Goal: Use online tool/utility: Use online tool/utility

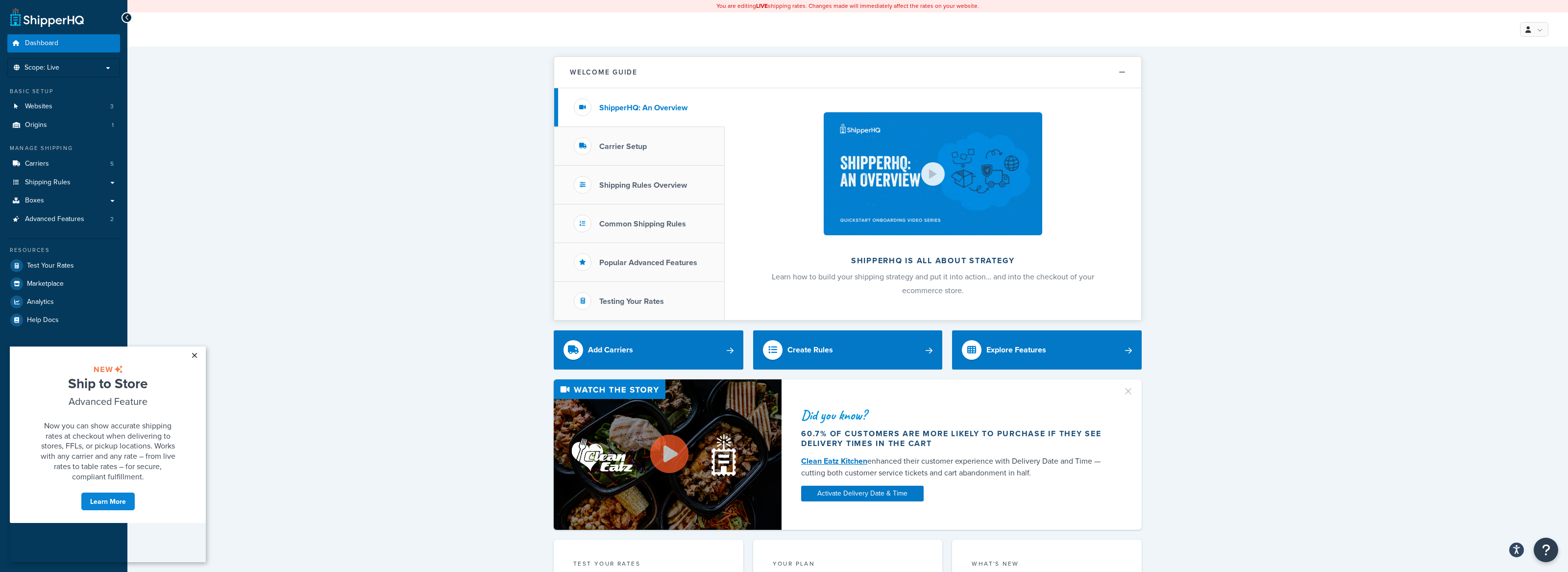
click at [189, 354] on link "×" at bounding box center [194, 355] width 17 height 17
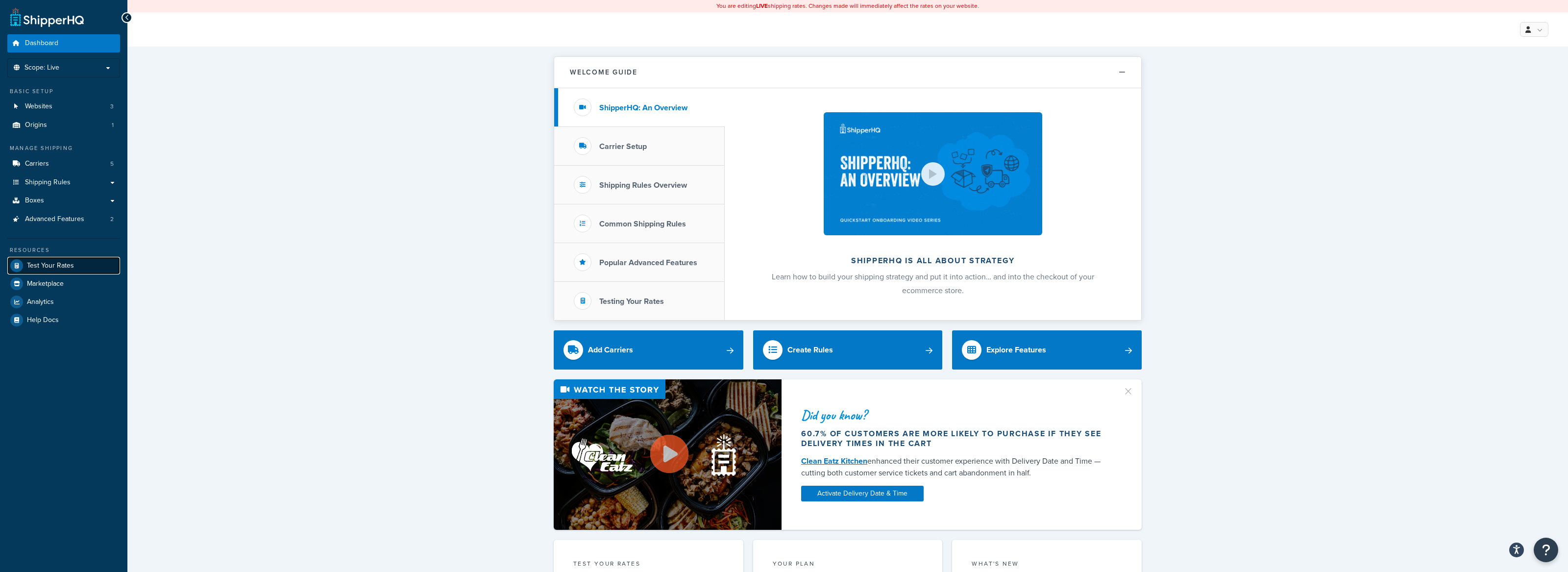
click at [62, 258] on link "Test Your Rates" at bounding box center [64, 265] width 113 height 17
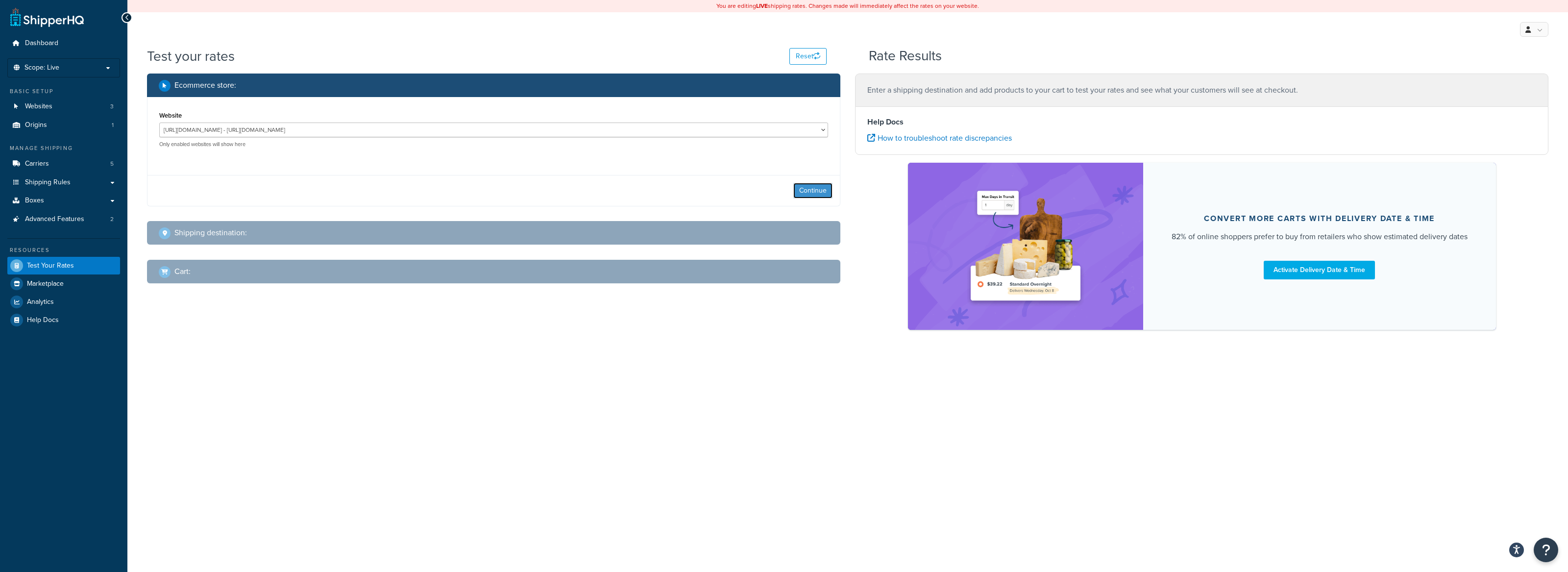
click at [803, 191] on button "Continue" at bounding box center [813, 191] width 39 height 15
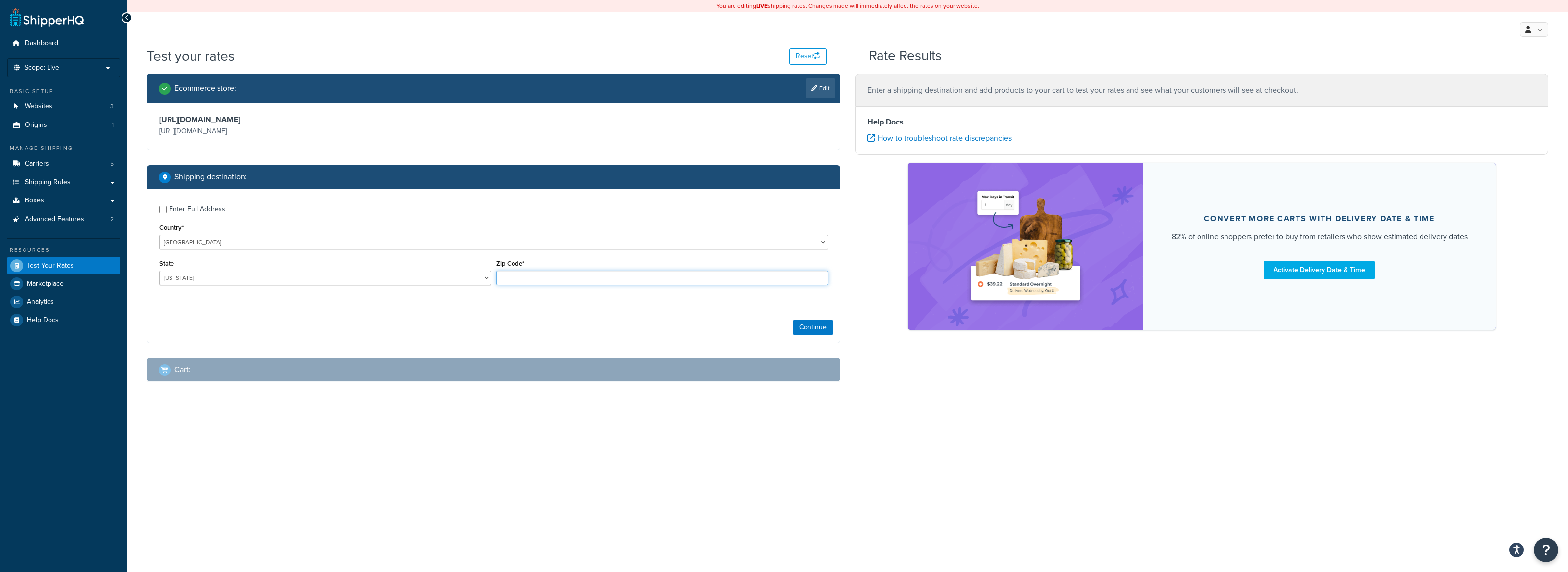
click at [523, 277] on input "Zip Code*" at bounding box center [662, 277] width 332 height 15
paste input "31602"
type input "31602"
click at [408, 274] on select "[US_STATE] [US_STATE] [US_STATE] [US_STATE] [US_STATE] Armed Forces Americas Ar…" at bounding box center [325, 277] width 332 height 15
select select "GA"
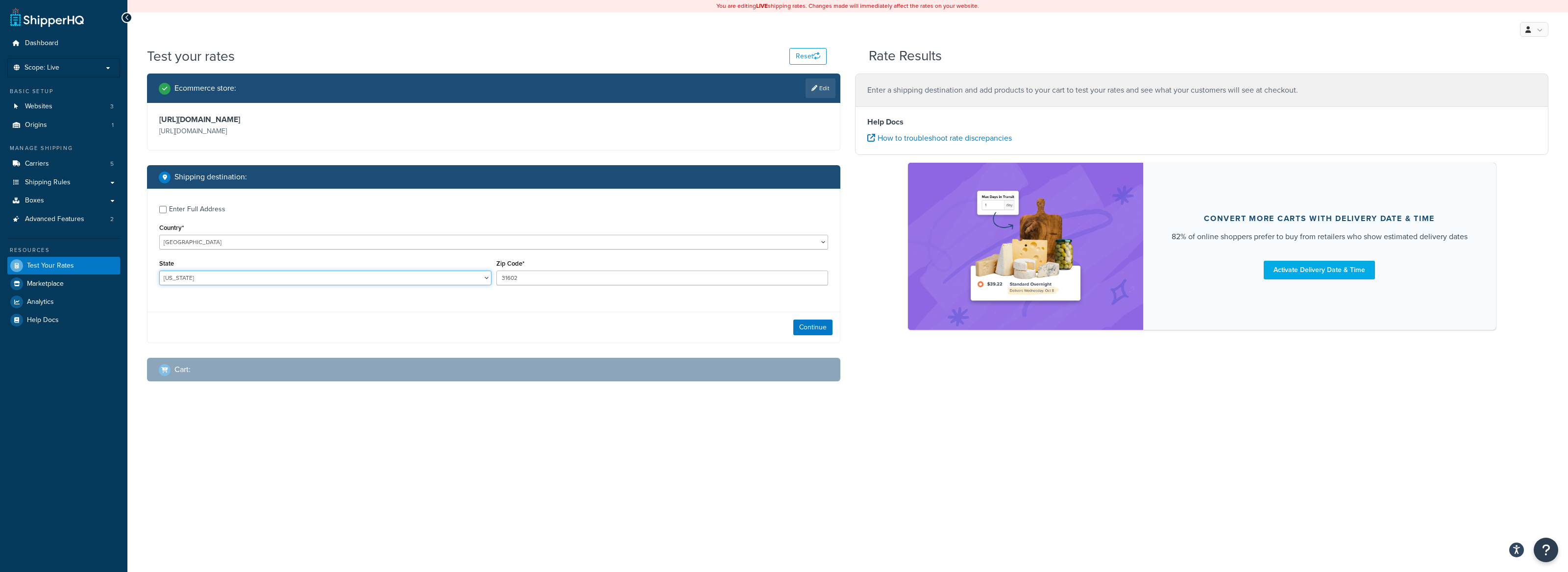
click at [159, 271] on select "[US_STATE] [US_STATE] [US_STATE] [US_STATE] [US_STATE] Armed Forces Americas Ar…" at bounding box center [325, 277] width 332 height 15
click at [814, 323] on button "Continue" at bounding box center [813, 327] width 39 height 15
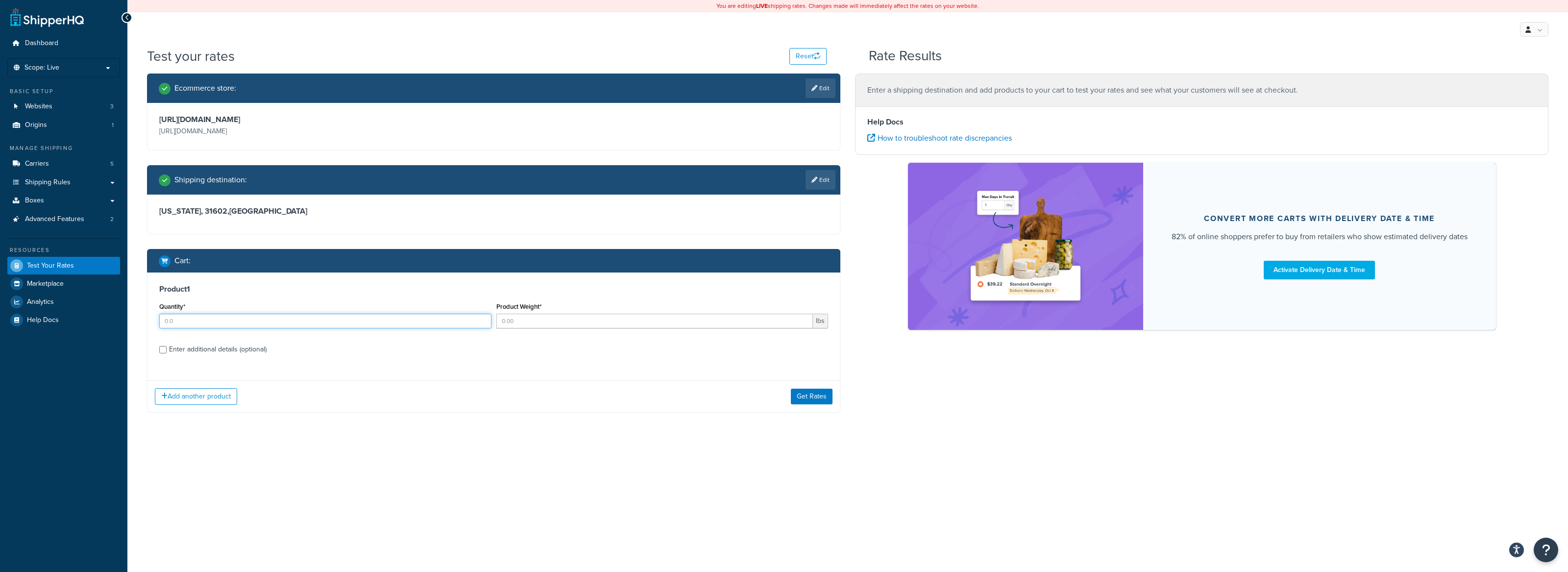
click at [363, 334] on div "Quantity*" at bounding box center [325, 318] width 337 height 36
click at [374, 324] on input "Quantity*" at bounding box center [325, 321] width 332 height 15
type input "3"
click at [591, 322] on input "Product Weight*" at bounding box center [655, 321] width 317 height 15
type input ".7"
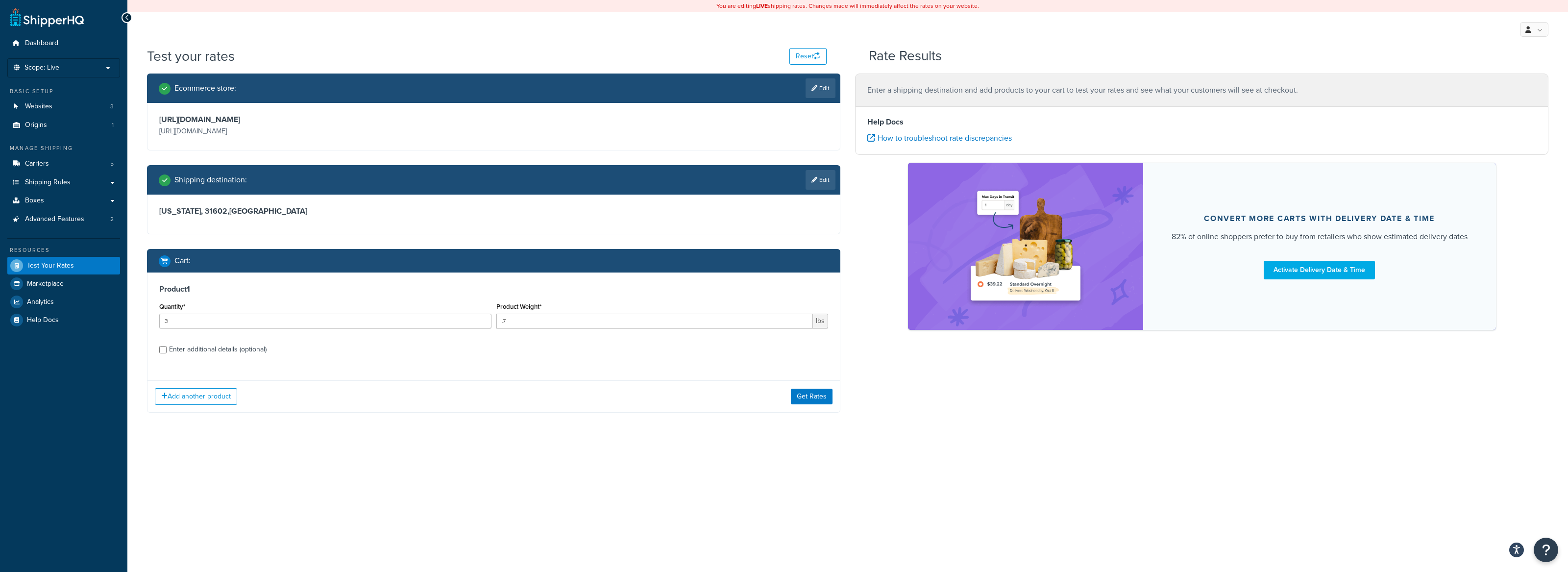
click at [561, 375] on div "Product 1 Quantity* 3 Product Weight* .7 lbs Enter additional details (optional…" at bounding box center [494, 342] width 693 height 140
click at [162, 349] on input "Enter additional details (optional)" at bounding box center [162, 349] width 7 height 7
checkbox input "true"
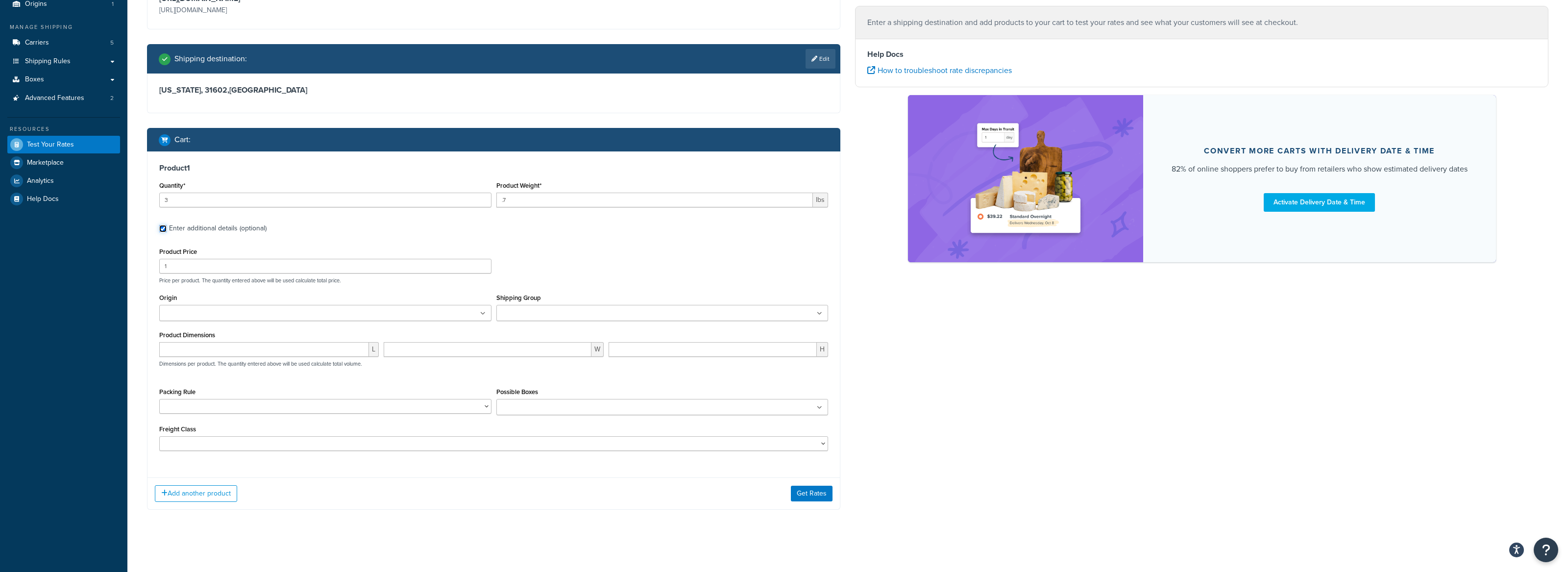
scroll to position [124, 0]
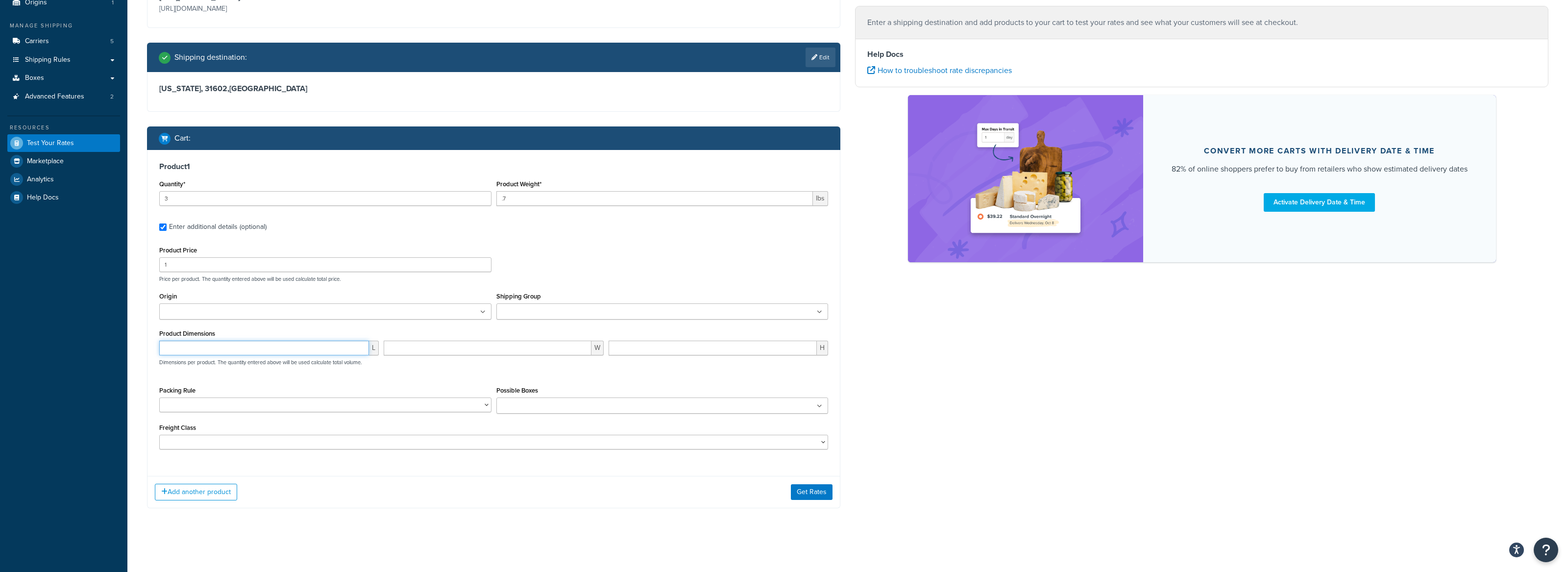
click at [256, 349] on input "number" at bounding box center [264, 348] width 210 height 15
type input "16.5"
type input "7.5"
type input "1"
drag, startPoint x: 357, startPoint y: 379, endPoint x: 365, endPoint y: 377, distance: 8.2
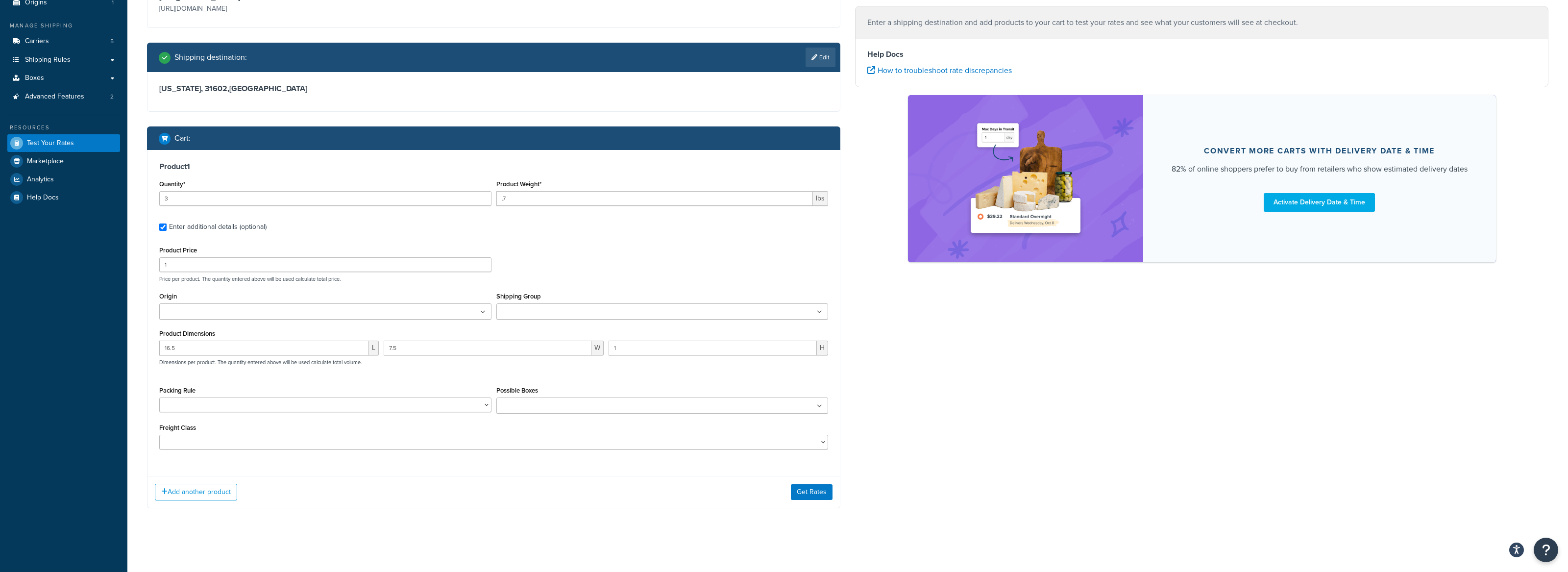
click at [357, 379] on div "Product Price 1 Price per product. The quantity entered above will be used calc…" at bounding box center [494, 346] width 669 height 206
click at [819, 496] on button "Get Rates" at bounding box center [811, 492] width 42 height 15
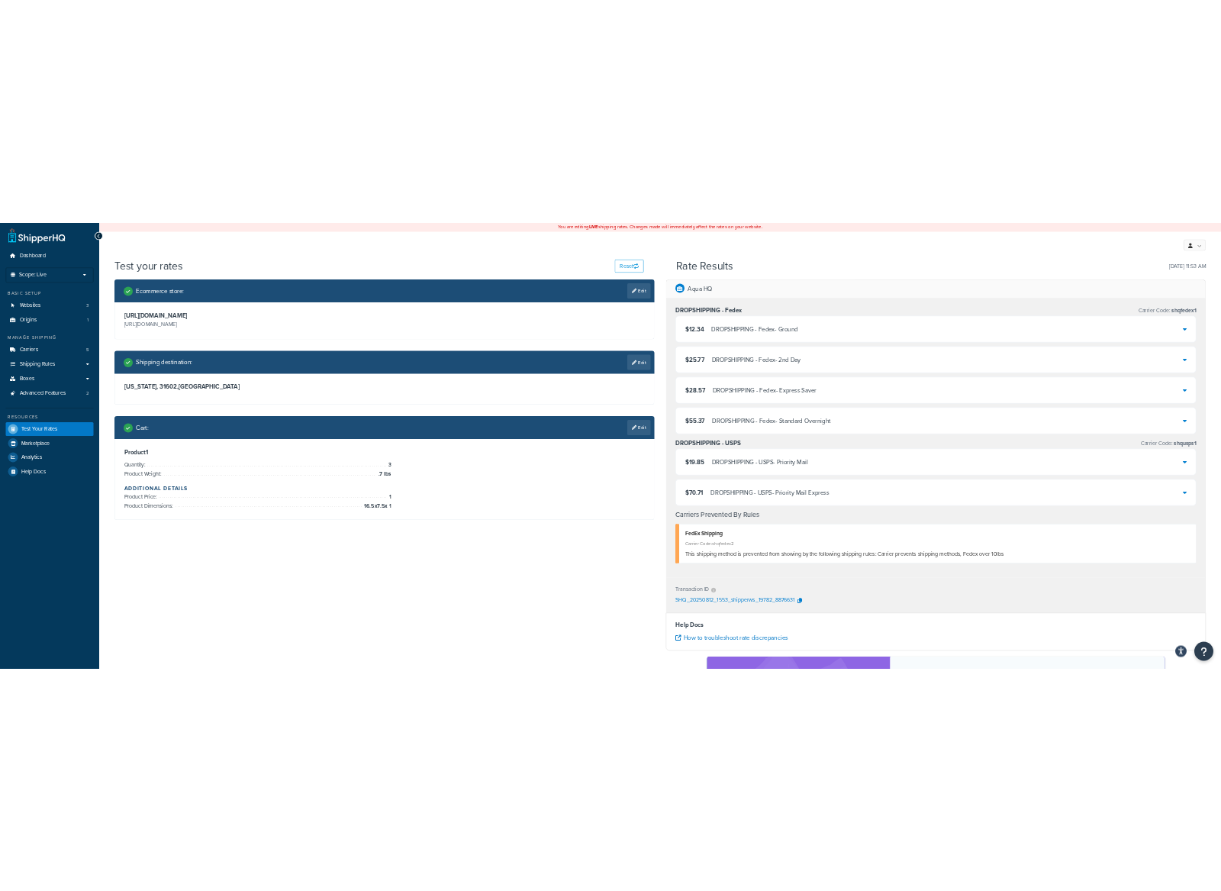
scroll to position [0, 0]
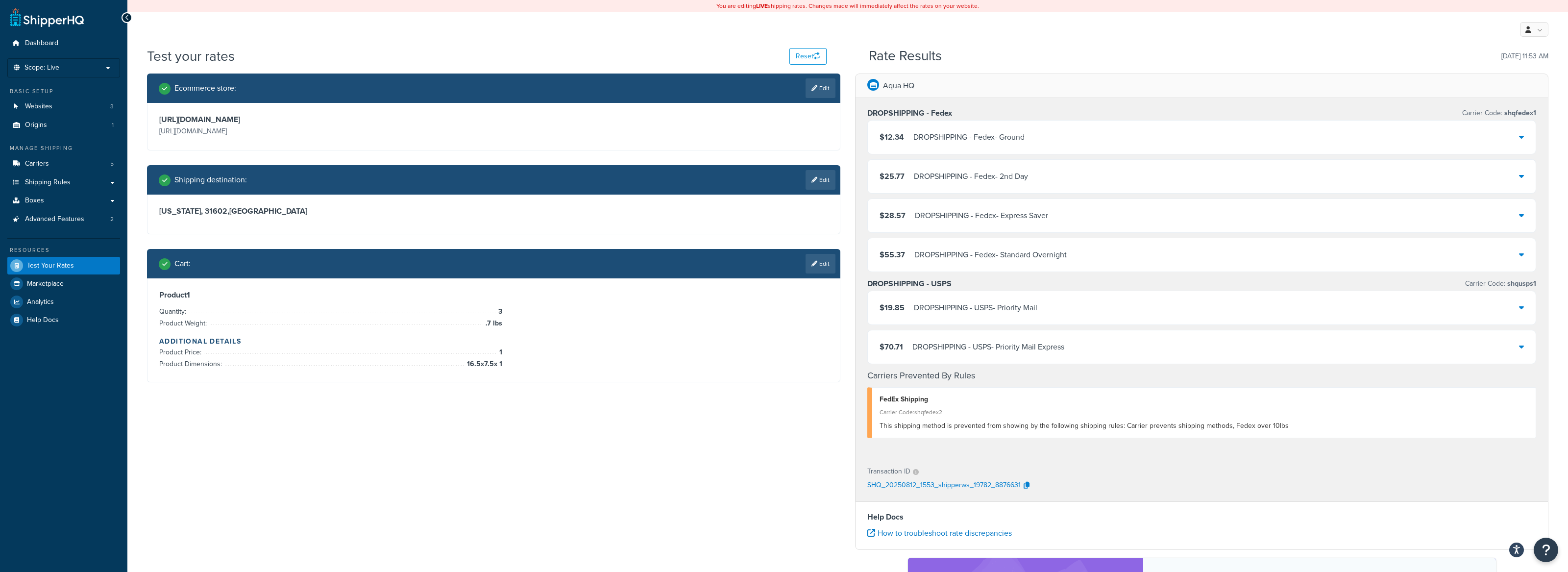
click at [434, 444] on div "Ecommerce store : Edit [URL][DOMAIN_NAME] [URL][DOMAIN_NAME] Shipping destinati…" at bounding box center [848, 404] width 1416 height 661
